Goal: Find specific page/section: Find specific page/section

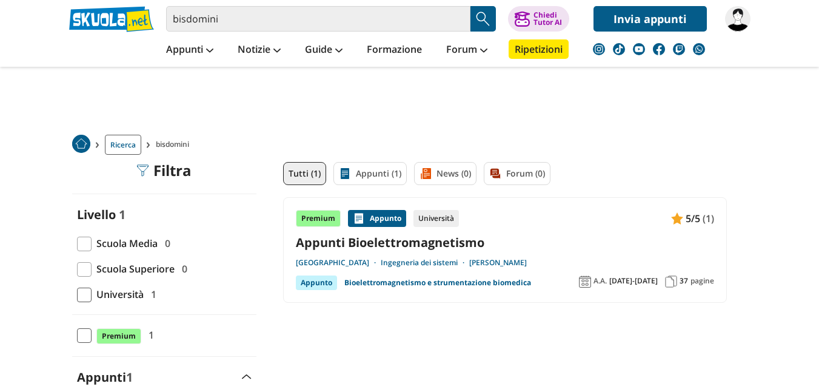
click at [738, 15] on img at bounding box center [737, 18] width 25 height 25
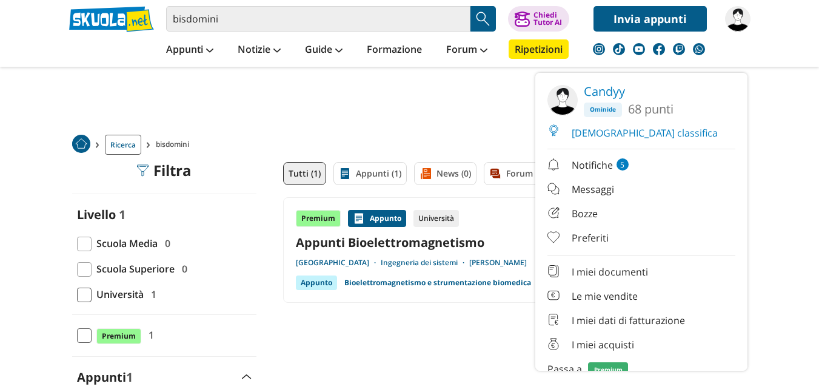
click at [591, 231] on link "Preferiti" at bounding box center [642, 238] width 188 height 15
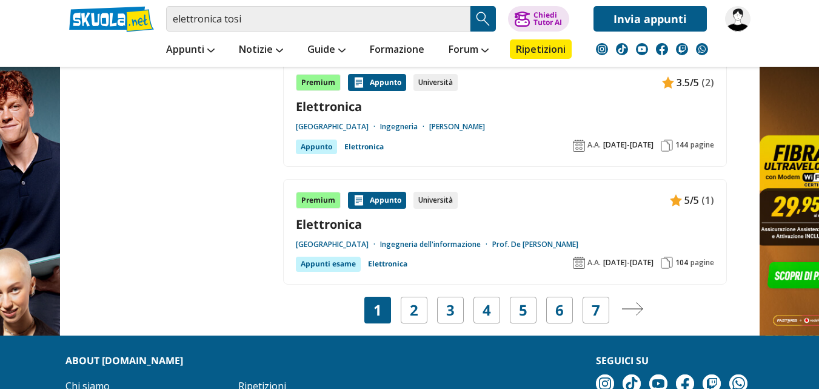
scroll to position [2039, 0]
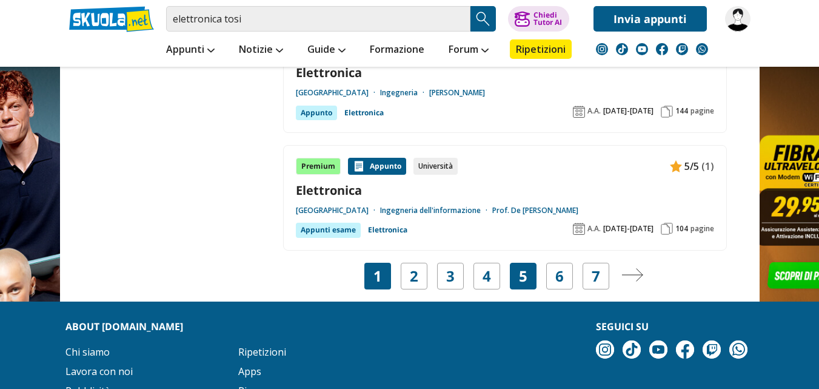
click at [529, 263] on div "5" at bounding box center [523, 276] width 27 height 27
click at [524, 268] on link "5" at bounding box center [523, 276] width 8 height 17
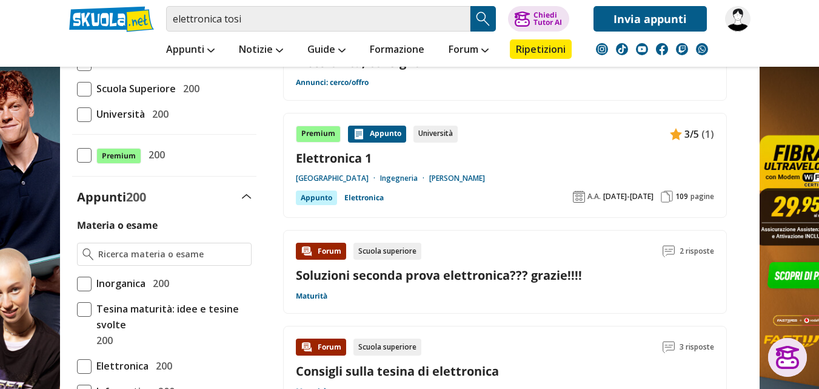
scroll to position [180, 0]
